Goal: Information Seeking & Learning: Learn about a topic

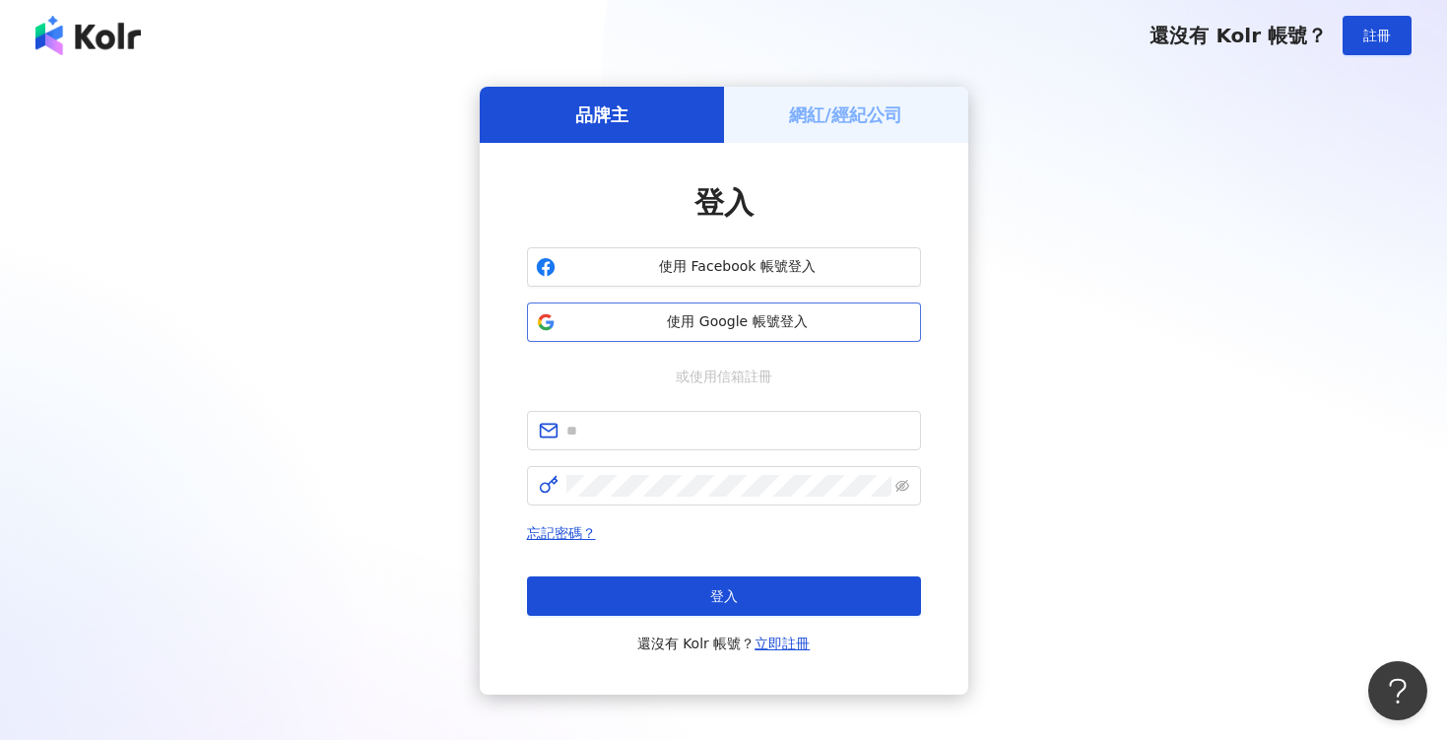
click at [699, 333] on button "使用 Google 帳號登入" at bounding box center [724, 321] width 394 height 39
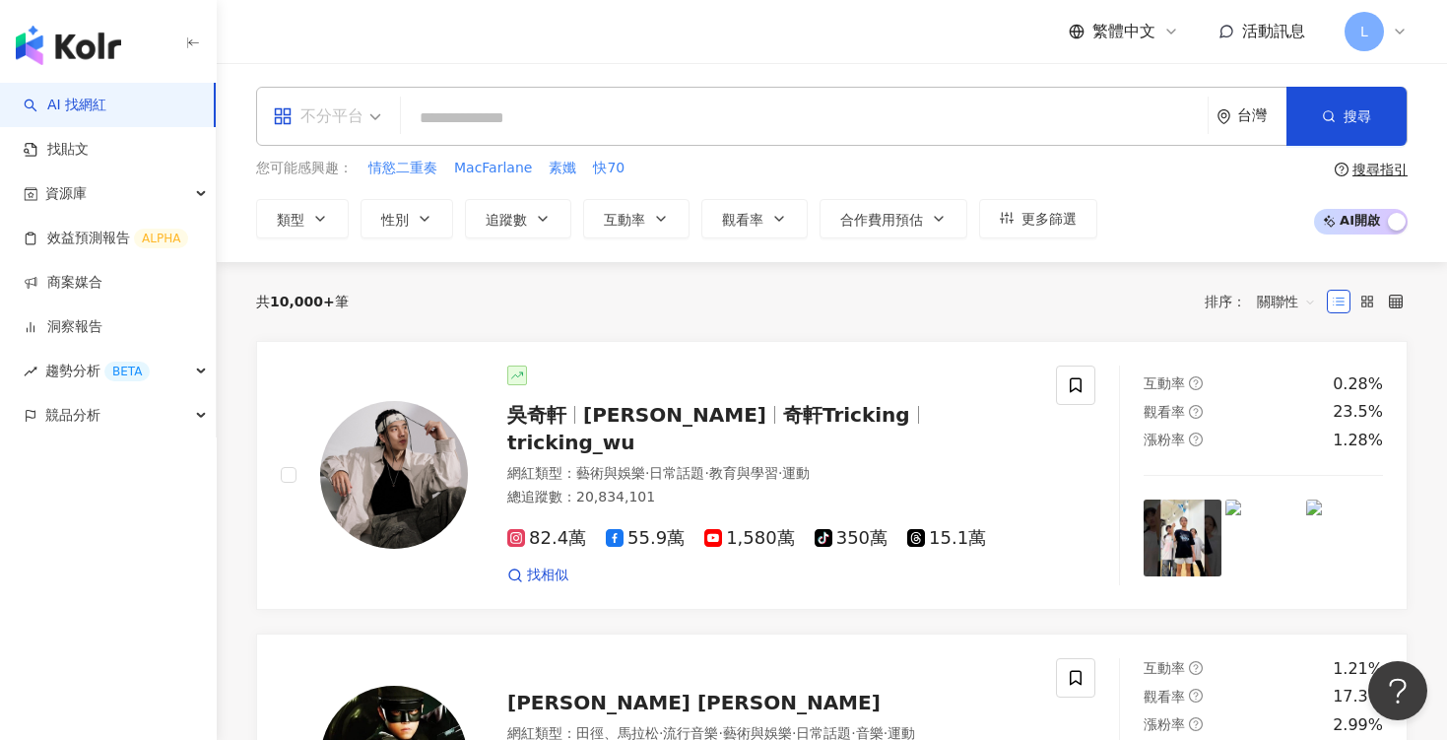
click at [372, 115] on span "不分平台" at bounding box center [327, 116] width 108 height 32
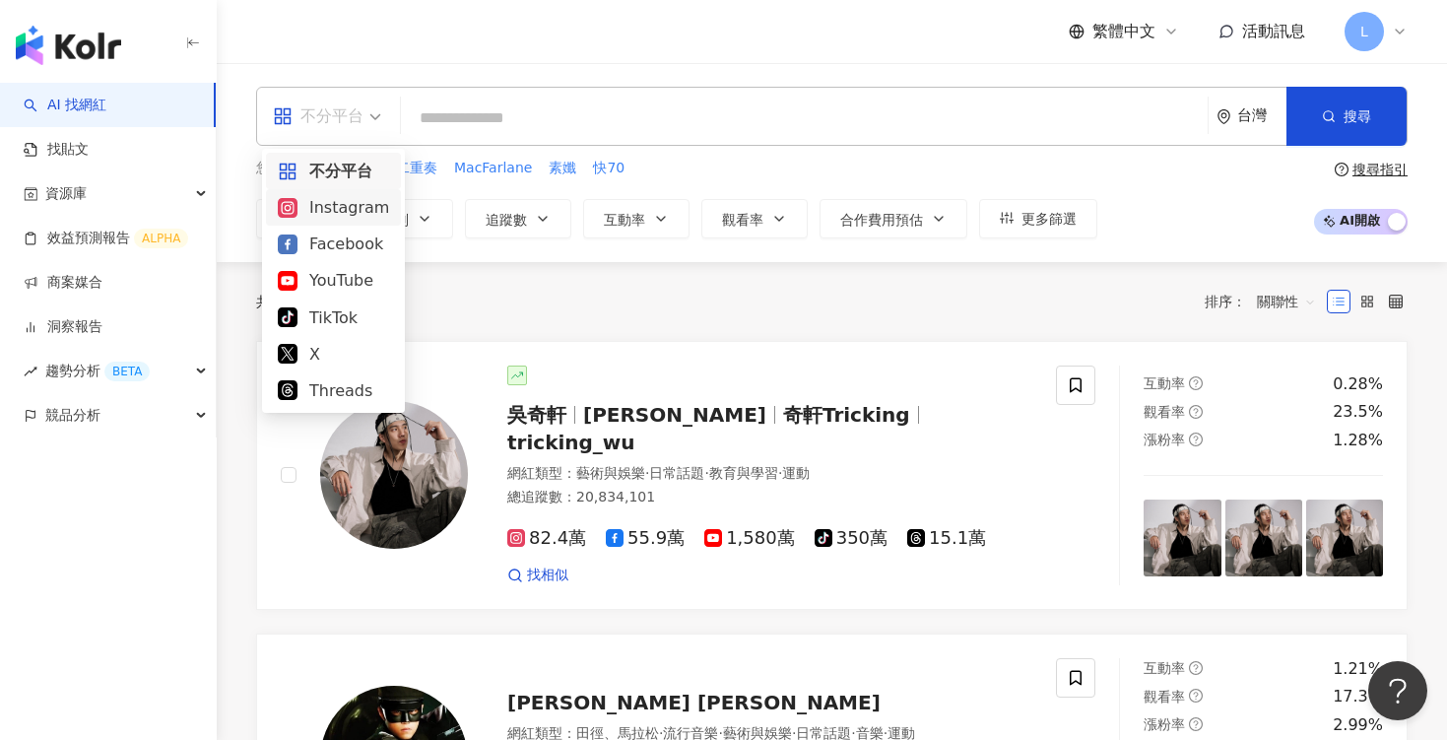
click at [354, 206] on div "Instagram" at bounding box center [333, 207] width 111 height 25
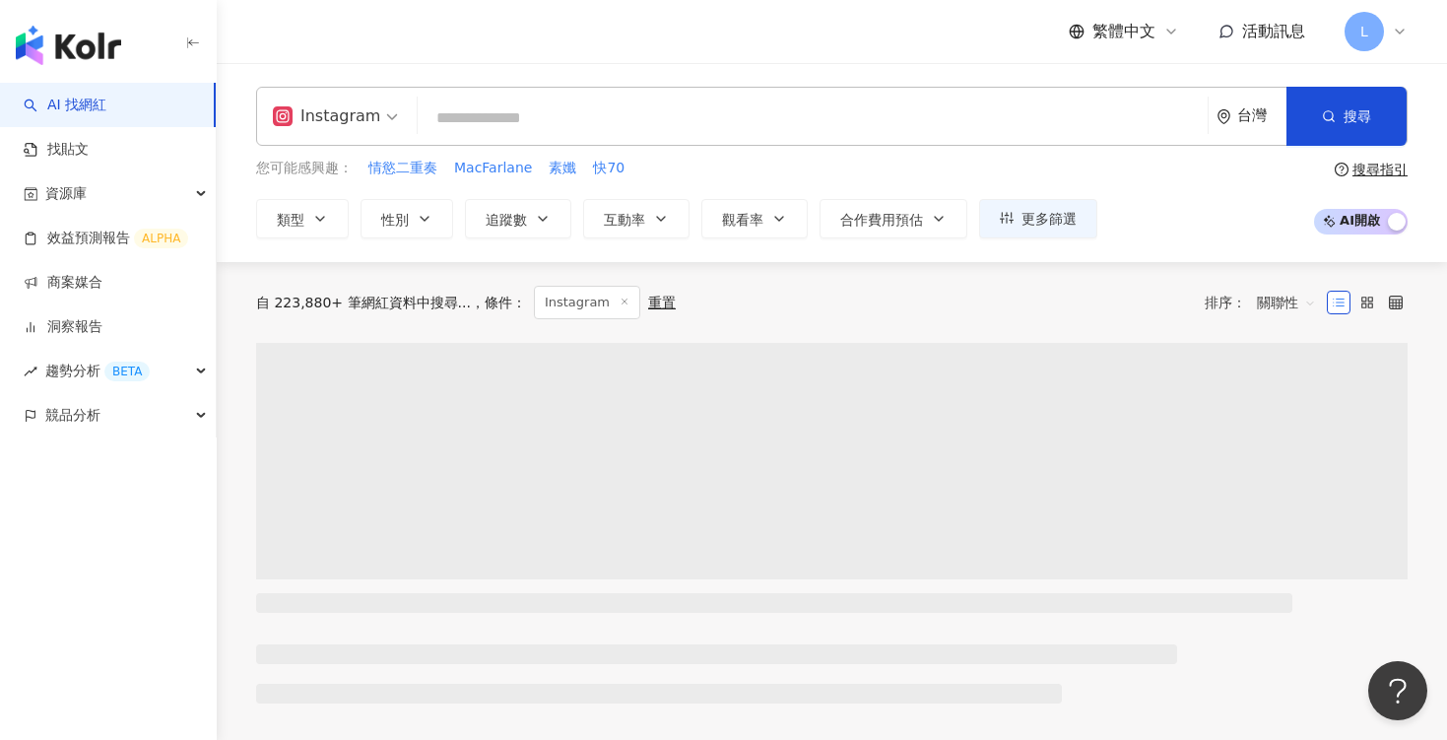
click at [497, 120] on input "search" at bounding box center [813, 118] width 774 height 37
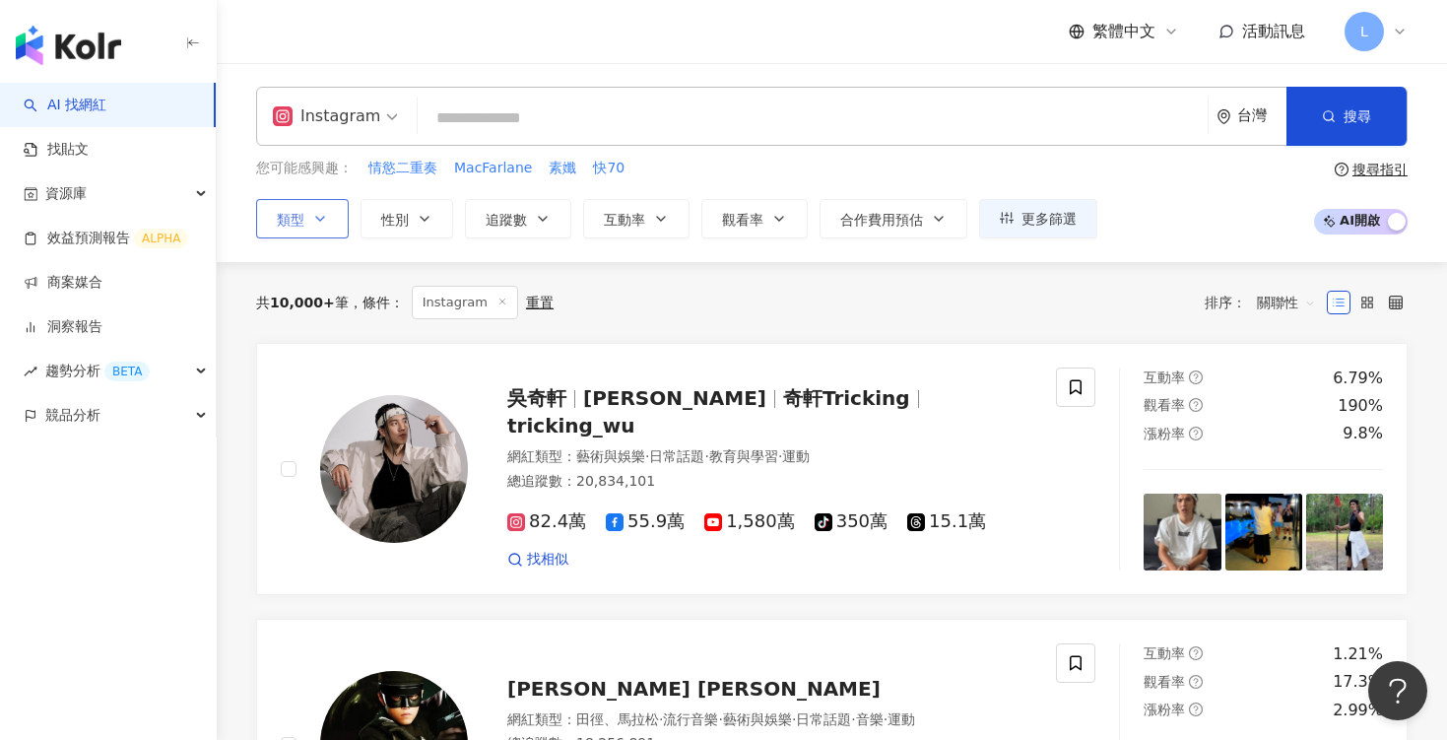
click at [317, 225] on icon "button" at bounding box center [320, 219] width 16 height 16
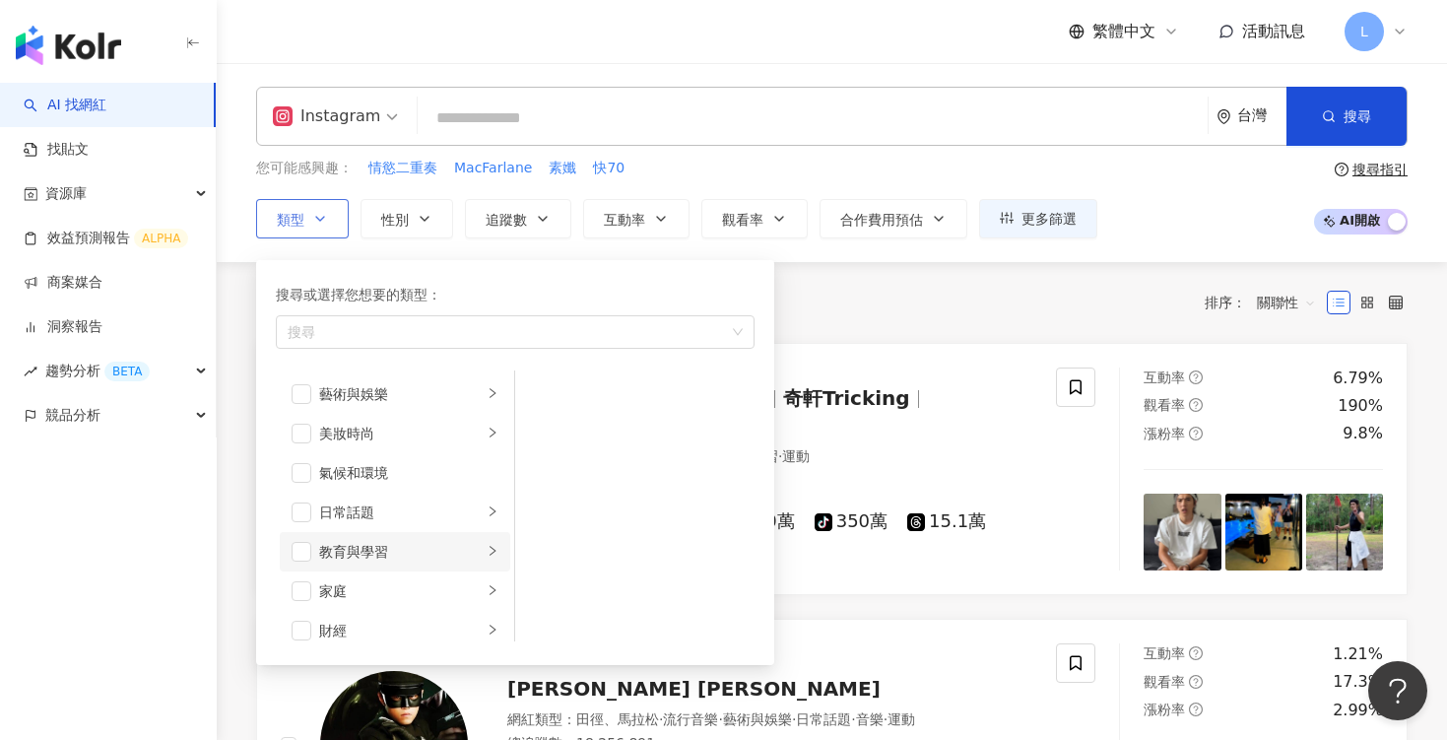
scroll to position [45, 0]
click at [304, 546] on span "button" at bounding box center [302, 546] width 20 height 20
click at [492, 550] on icon "right" at bounding box center [493, 545] width 12 height 12
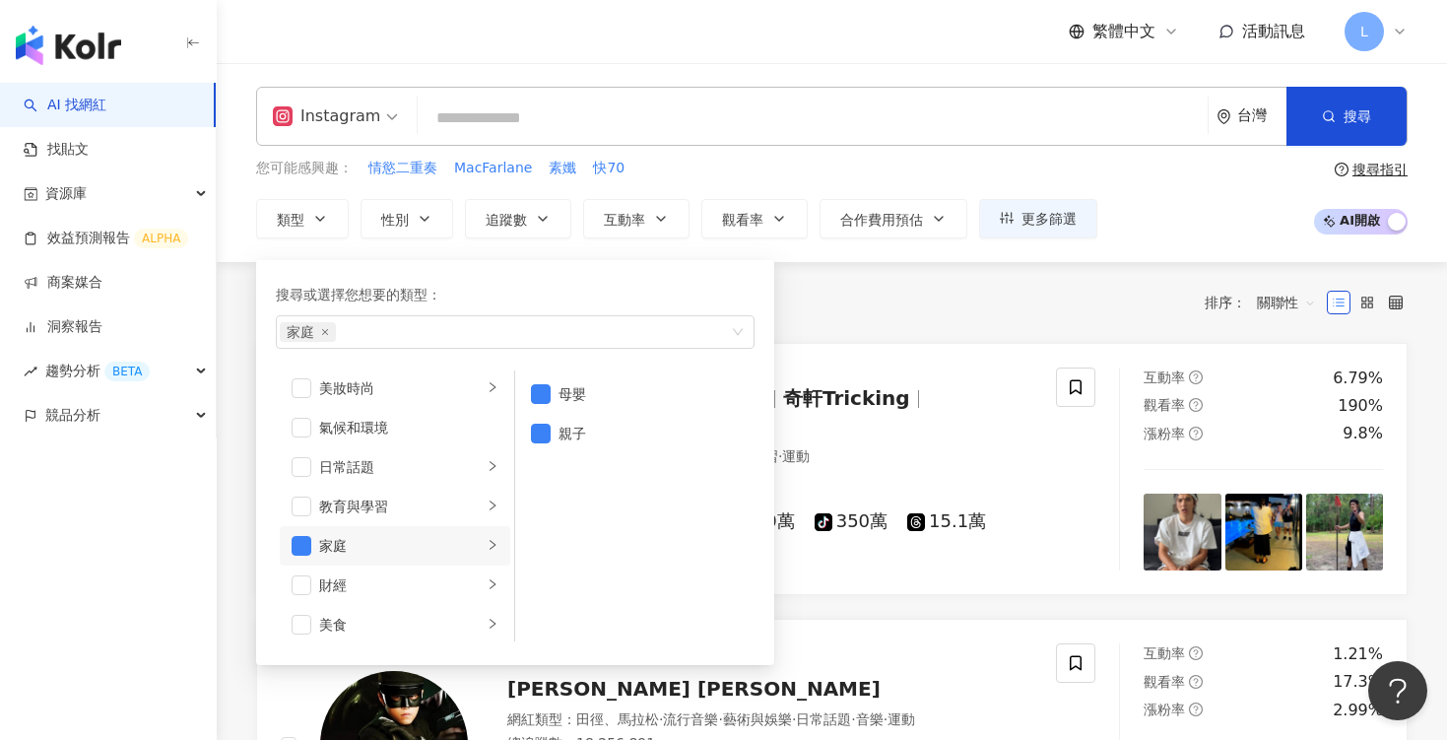
click at [206, 521] on div "AI 找網紅 找貼文 資源庫 效益預測報告 ALPHA 商案媒合 洞察報告 趨勢分析 BETA 競品分析" at bounding box center [108, 411] width 217 height 657
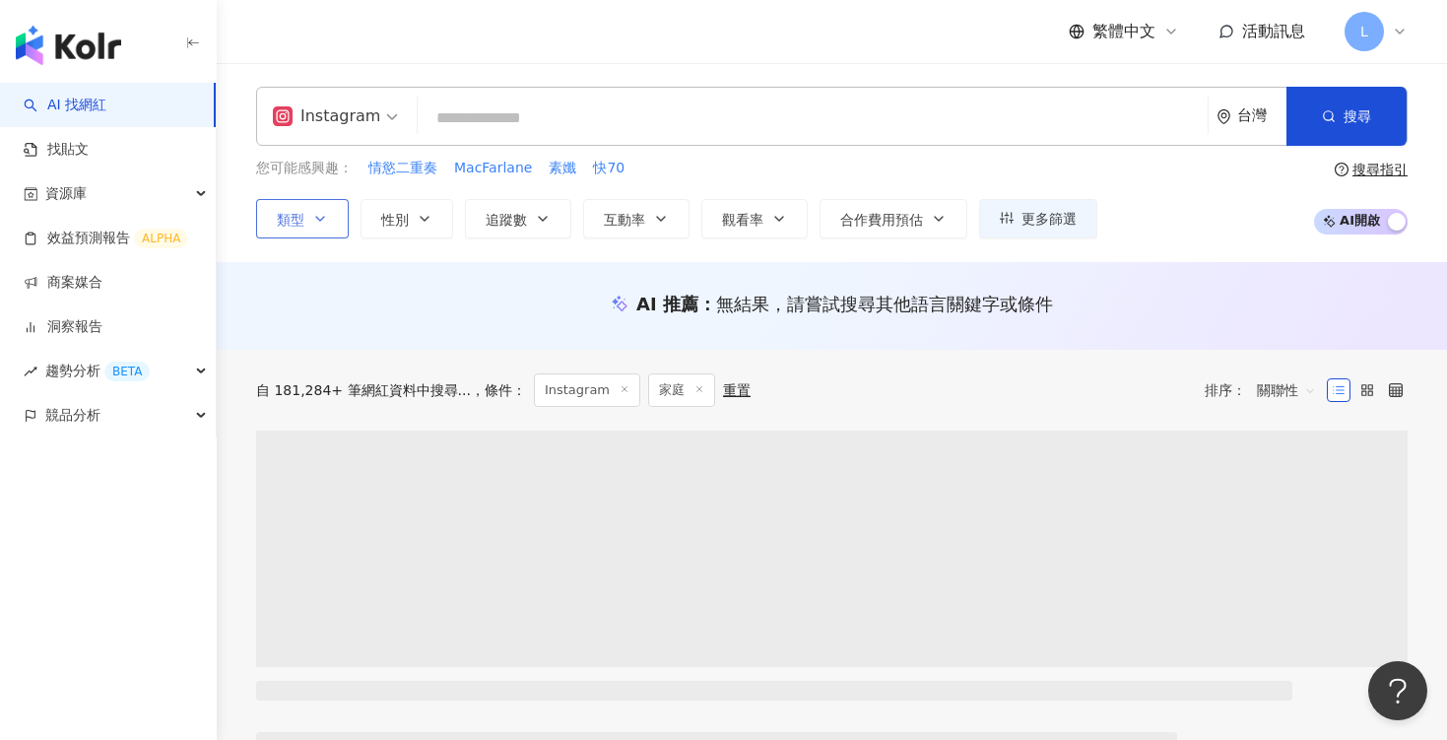
click at [315, 219] on icon "button" at bounding box center [320, 219] width 16 height 16
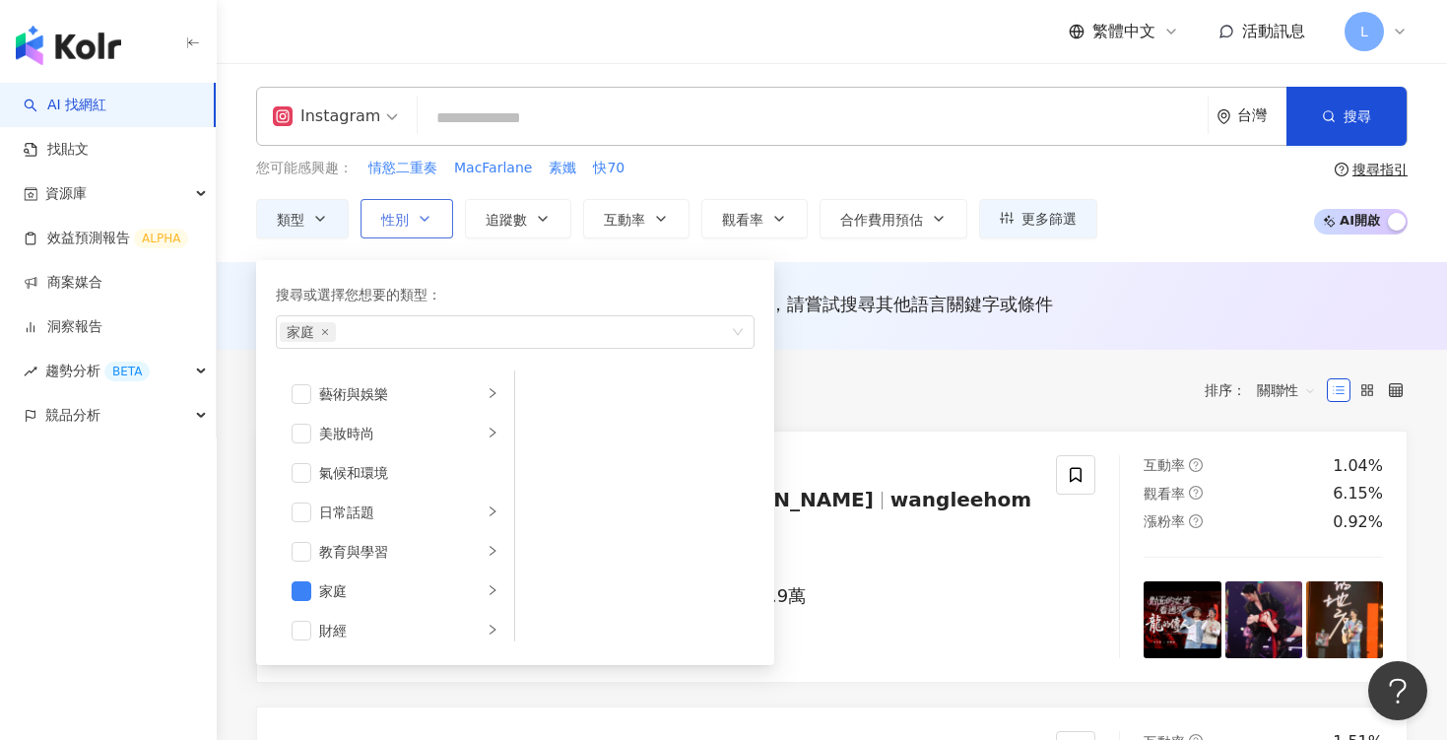
click at [435, 223] on button "性別" at bounding box center [407, 218] width 93 height 39
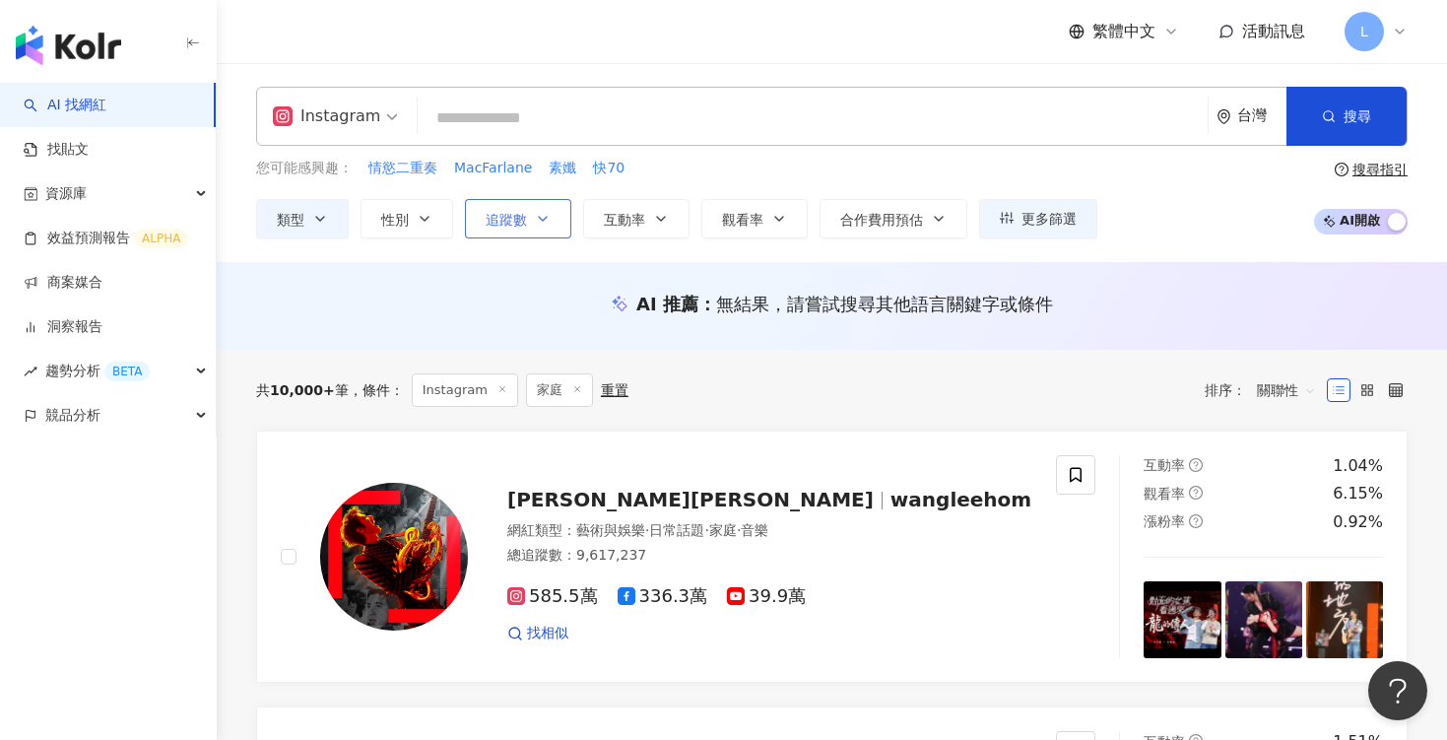
click at [561, 216] on button "追蹤數" at bounding box center [518, 218] width 106 height 39
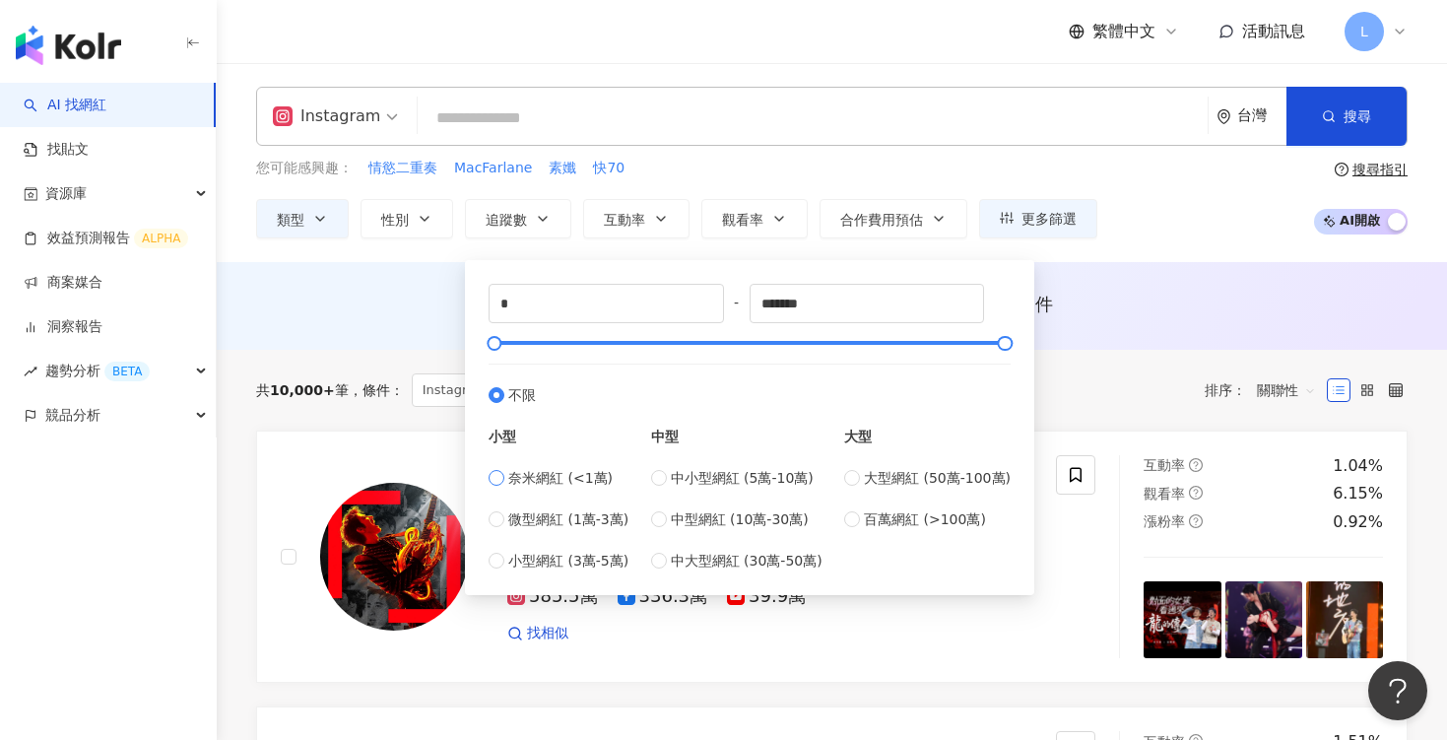
type input "****"
click at [781, 182] on div "您可能感興趣： 情慾二重奏 MacFarlane 素孅 快70 類型 性別 追蹤數 互動率 觀看率 合作費用預估 更多篩選 不限 女 男 其他 * - ***…" at bounding box center [676, 198] width 841 height 81
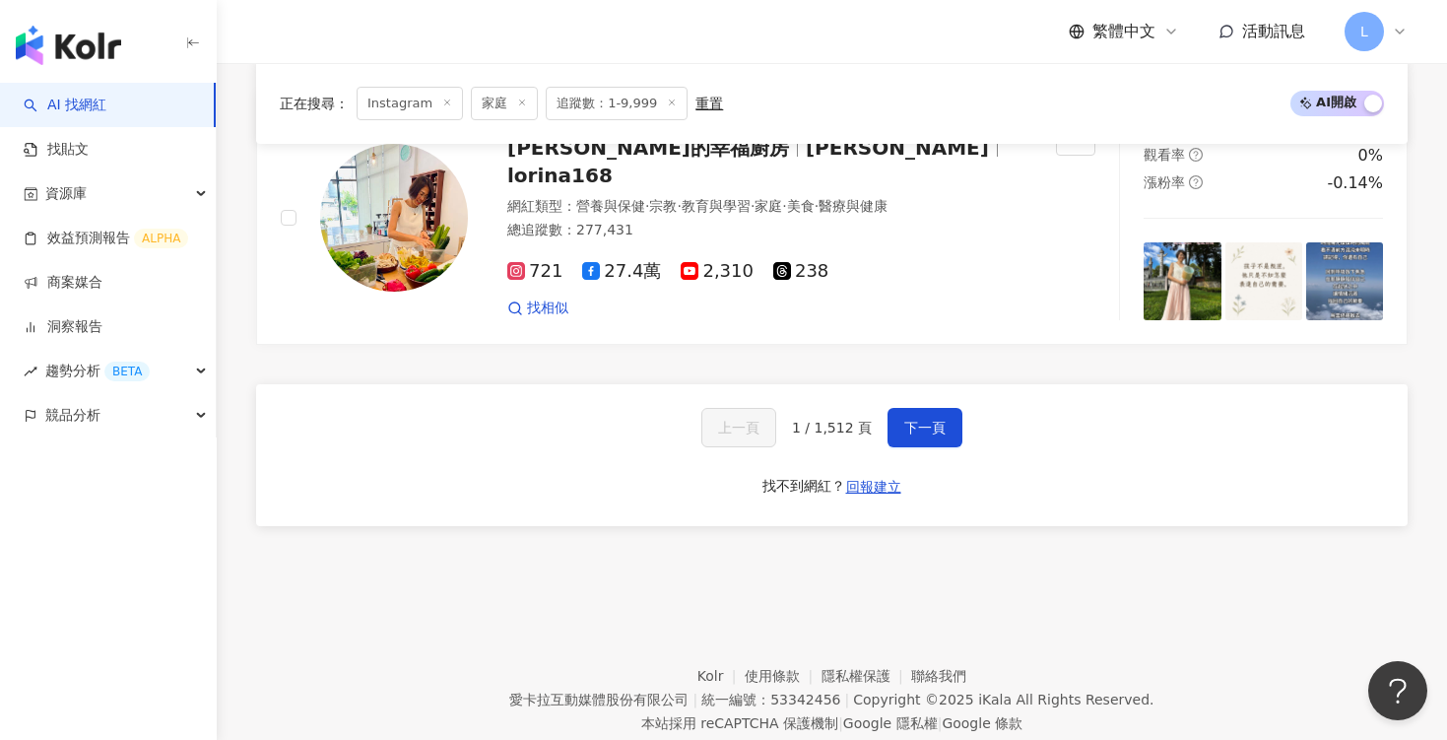
scroll to position [3540, 0]
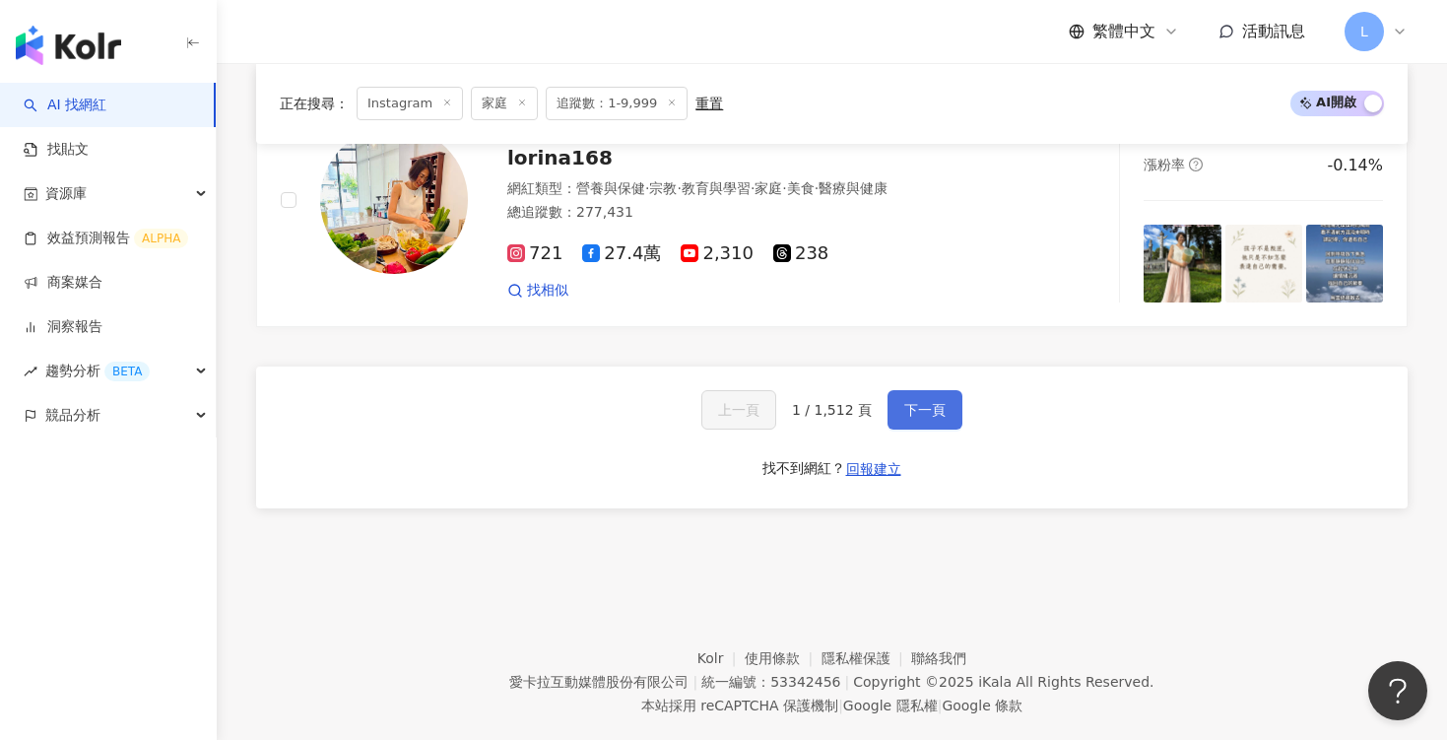
click at [930, 402] on span "下一頁" at bounding box center [924, 410] width 41 height 16
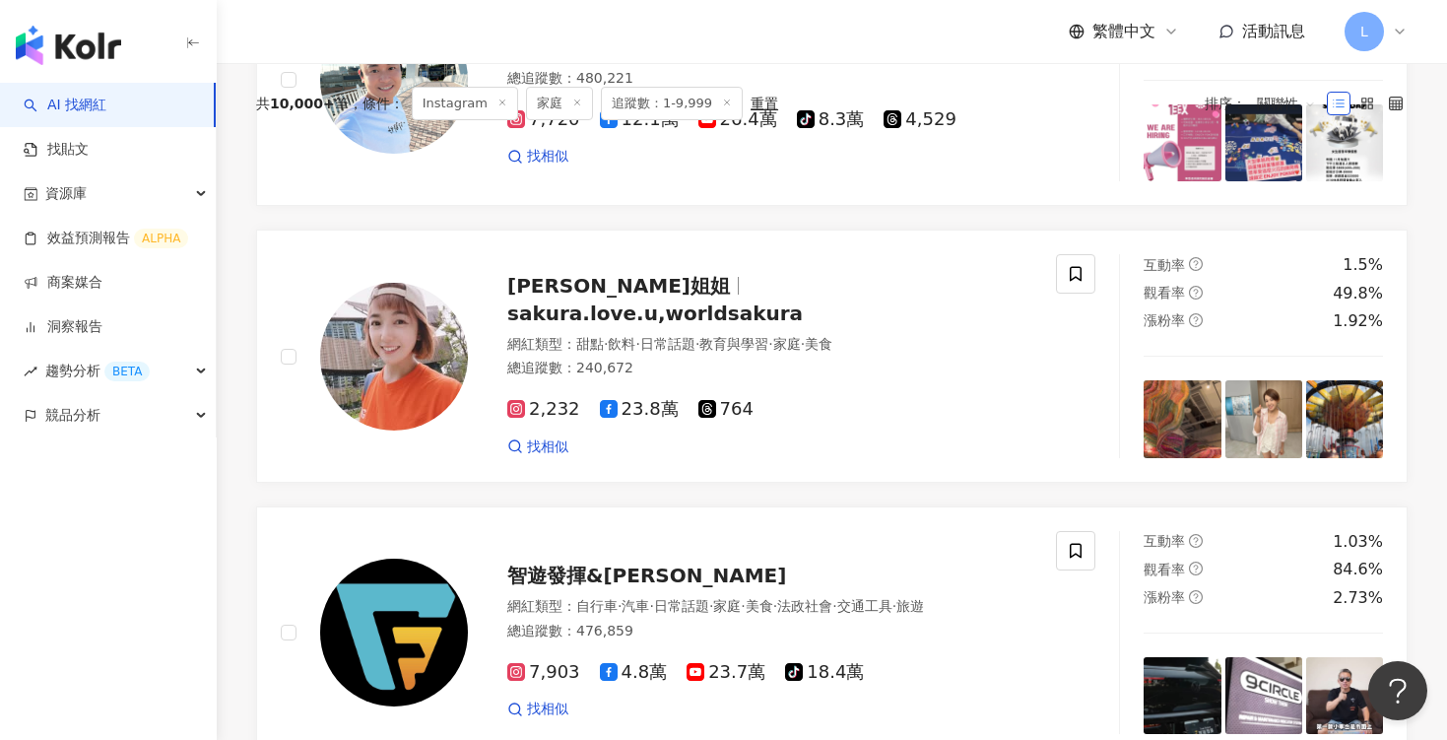
scroll to position [0, 0]
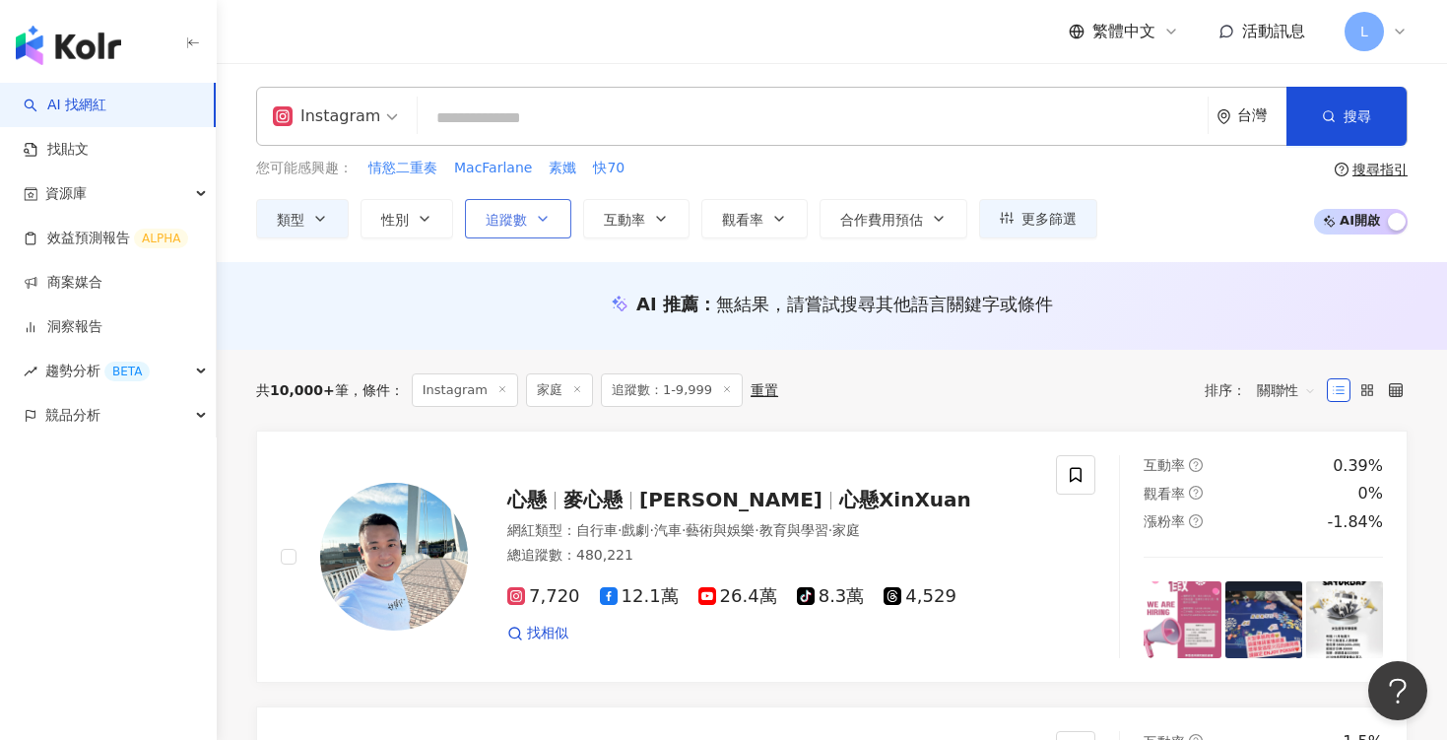
click at [539, 224] on icon "button" at bounding box center [543, 219] width 16 height 16
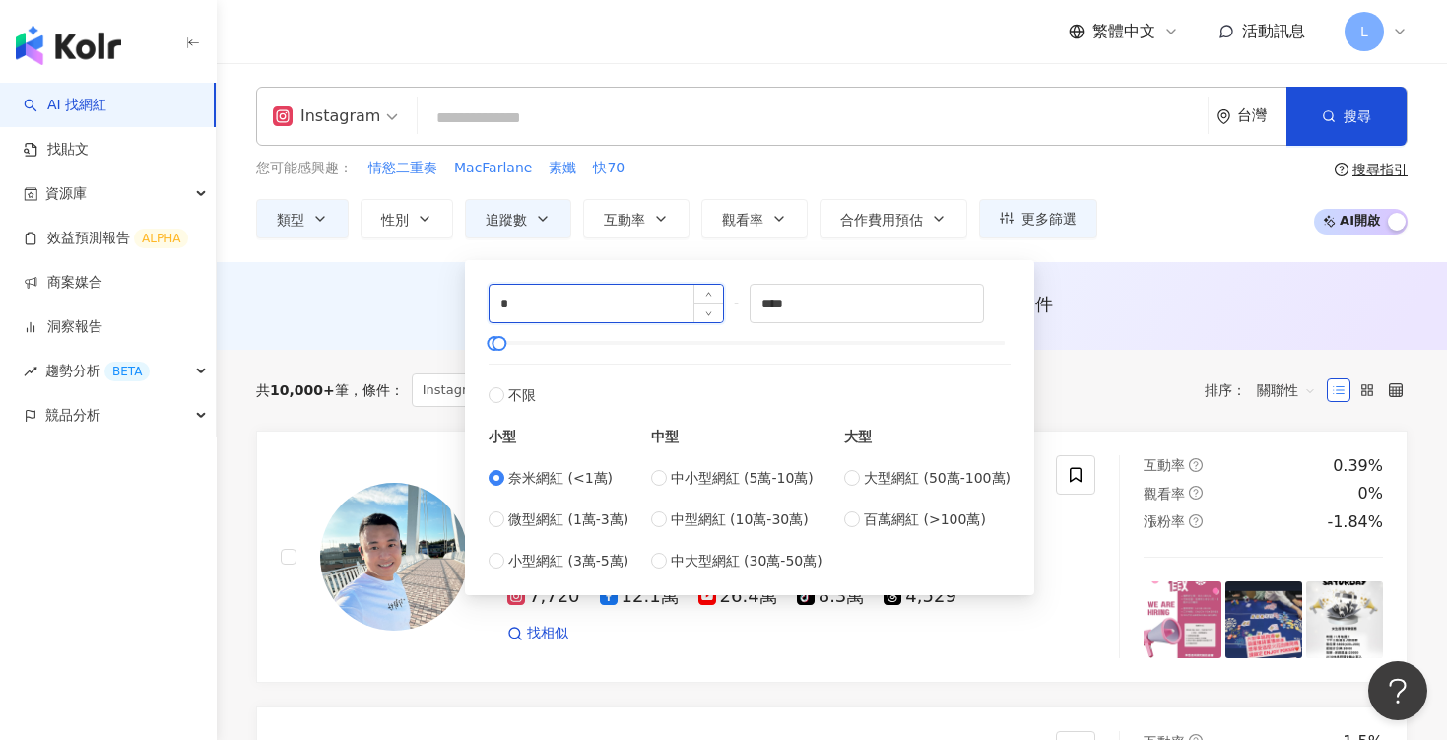
click at [631, 299] on input "*" at bounding box center [607, 303] width 234 height 37
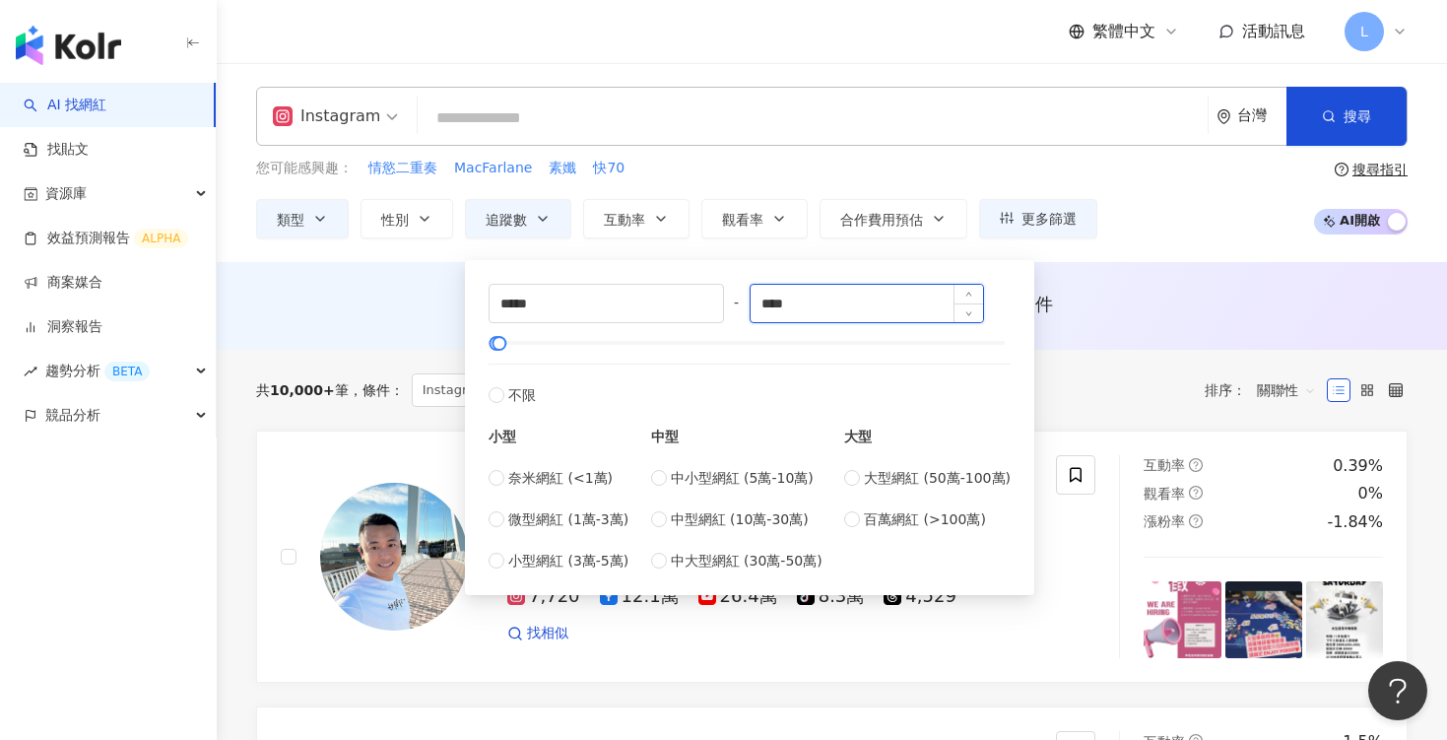
type input "****"
click at [891, 303] on input "****" at bounding box center [868, 303] width 234 height 37
type input "*****"
click at [1073, 407] on div "共 10,000+ 筆 條件 ： Instagram 家庭 追蹤數：1-9,999 重置 排序： 關聯性" at bounding box center [832, 390] width 1152 height 81
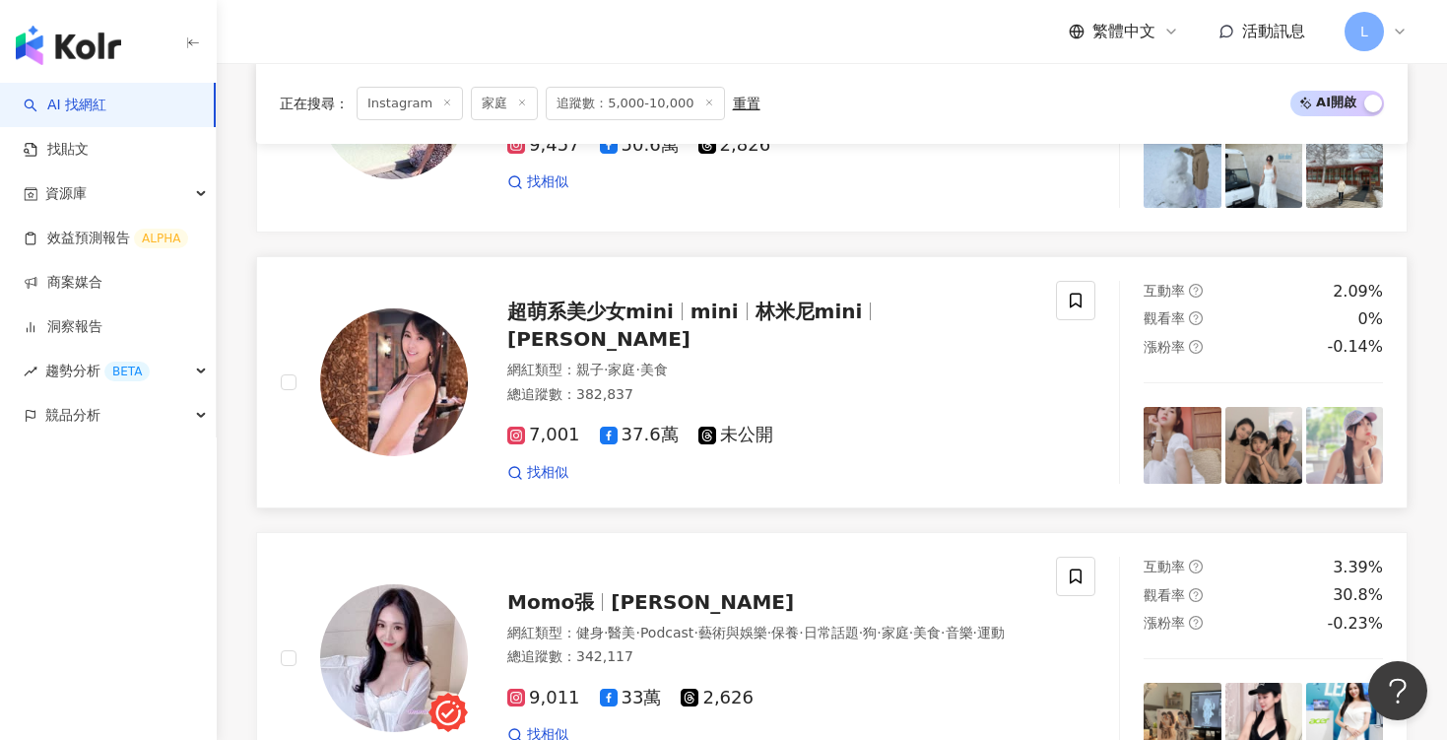
scroll to position [1105, 0]
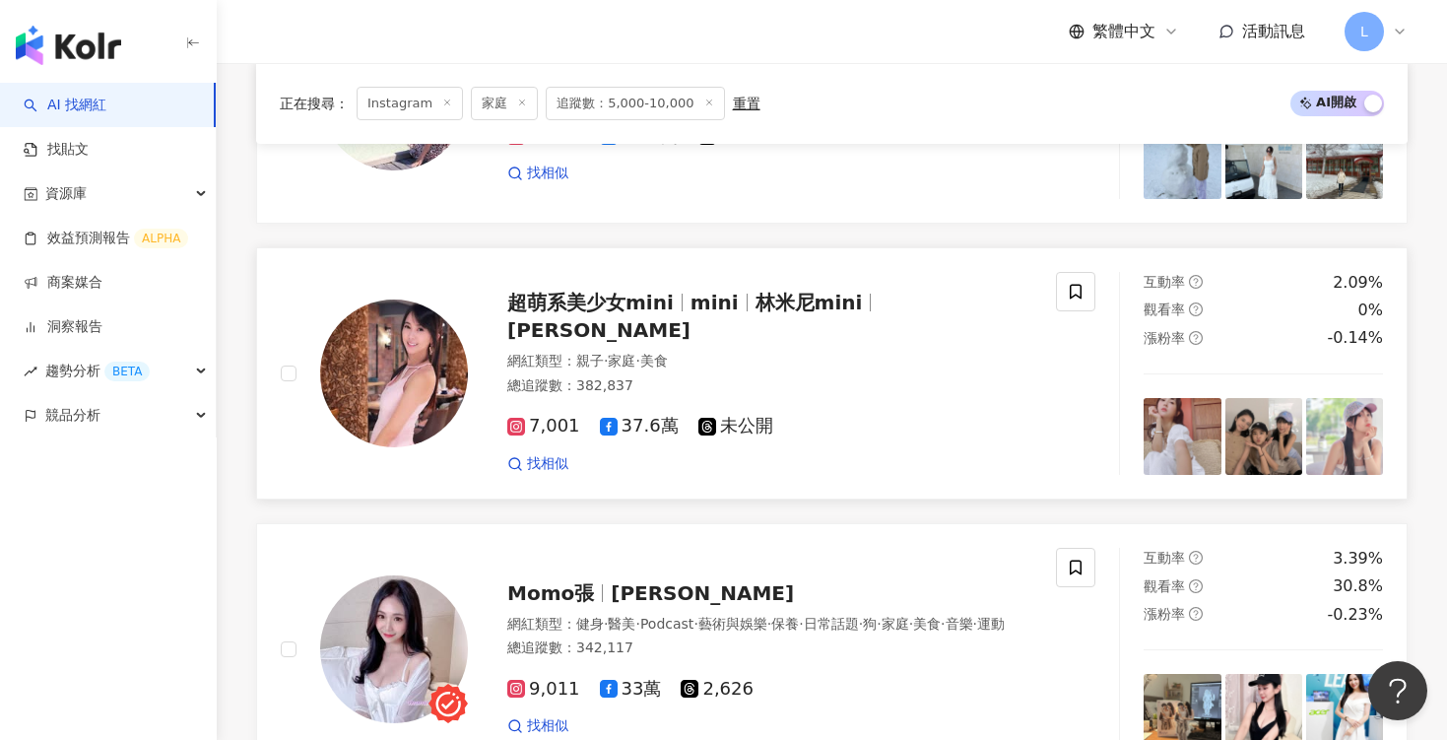
click at [551, 416] on span "7,001" at bounding box center [543, 426] width 73 height 21
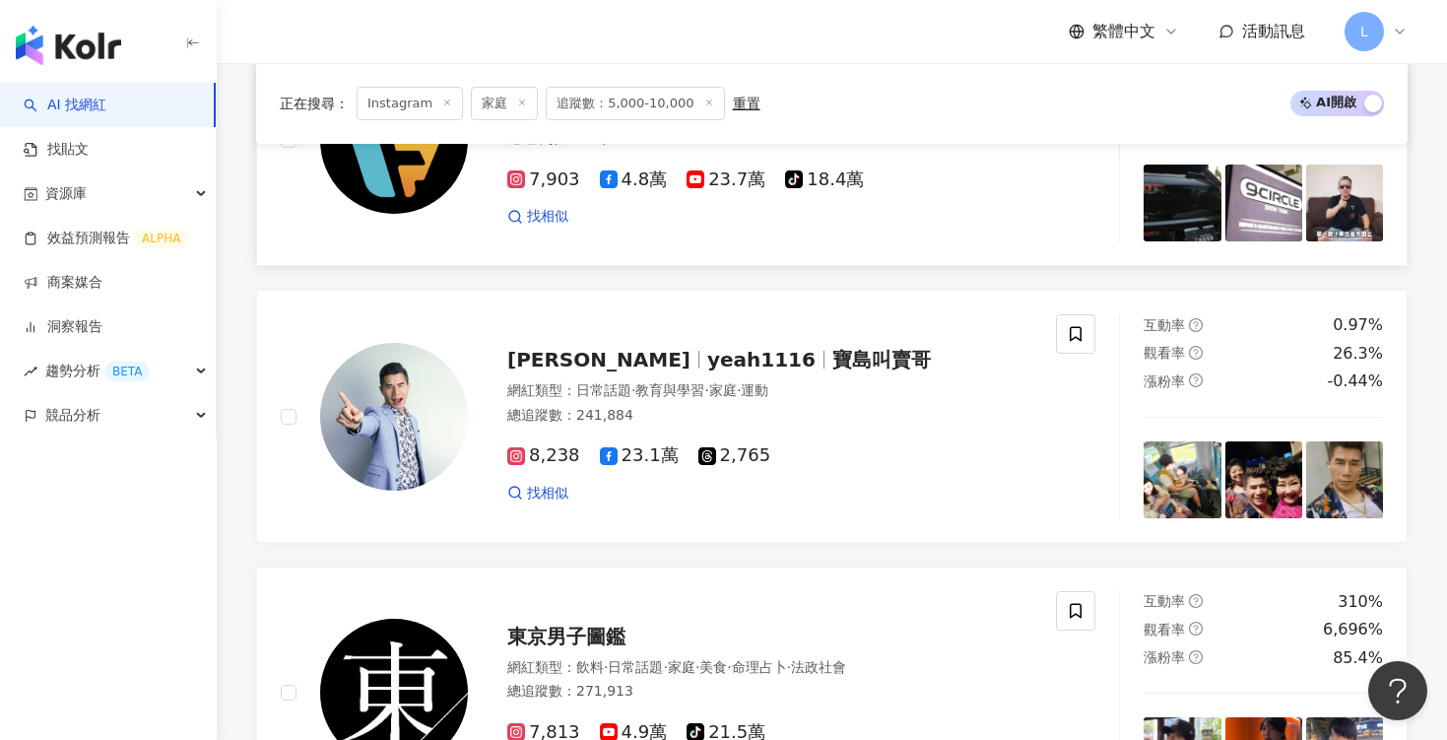
scroll to position [2172, 0]
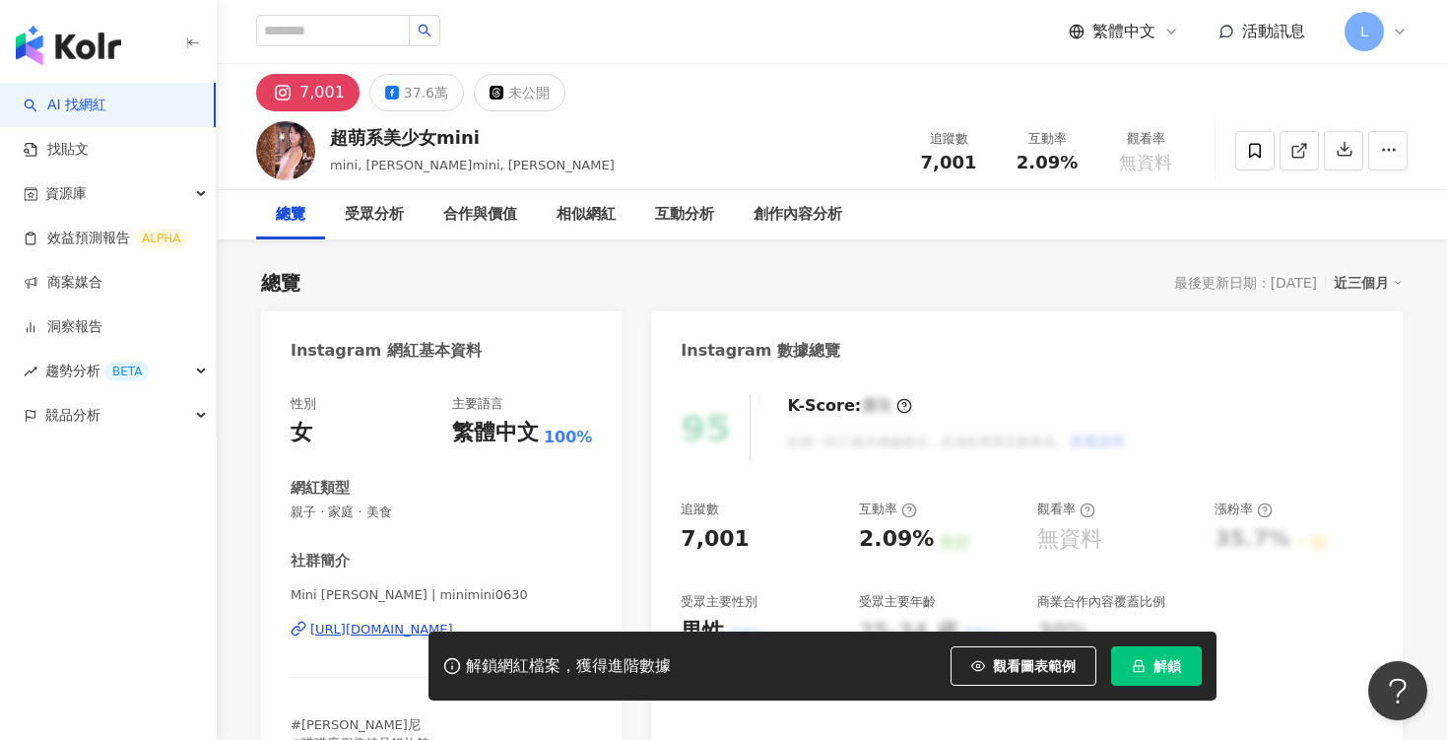
click at [337, 627] on div "[URL][DOMAIN_NAME]" at bounding box center [381, 630] width 143 height 18
